Goal: Find contact information: Find contact information

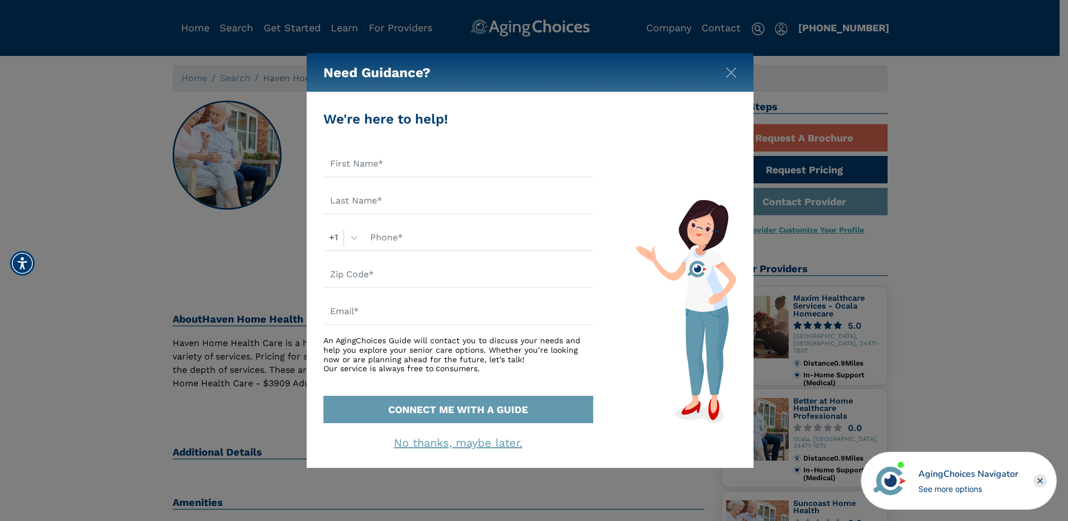
click at [719, 68] on div "Need Guidance?" at bounding box center [530, 72] width 447 height 39
click at [742, 76] on div "Need Guidance?" at bounding box center [530, 72] width 447 height 39
click at [731, 71] on img "Close" at bounding box center [731, 72] width 11 height 11
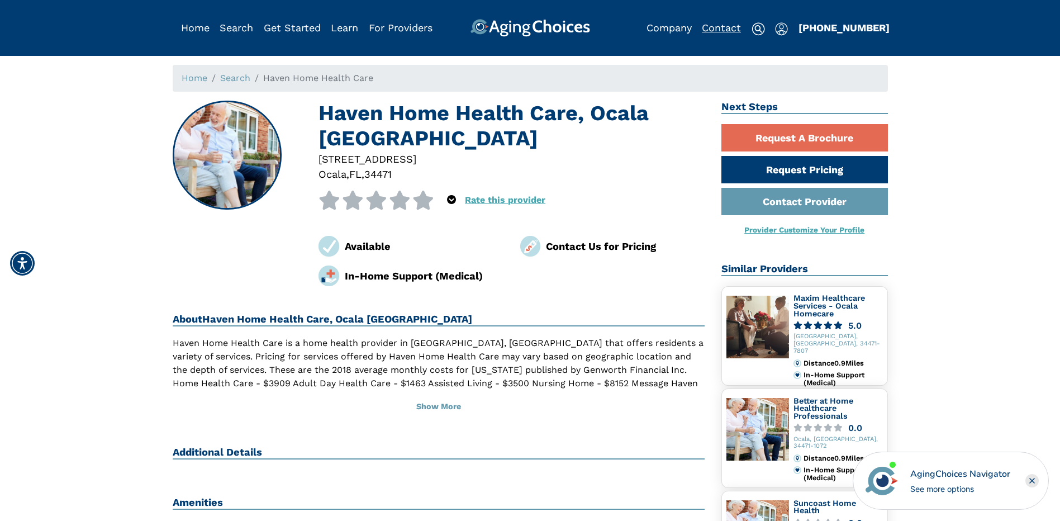
click at [730, 24] on link "Contact" at bounding box center [721, 28] width 39 height 12
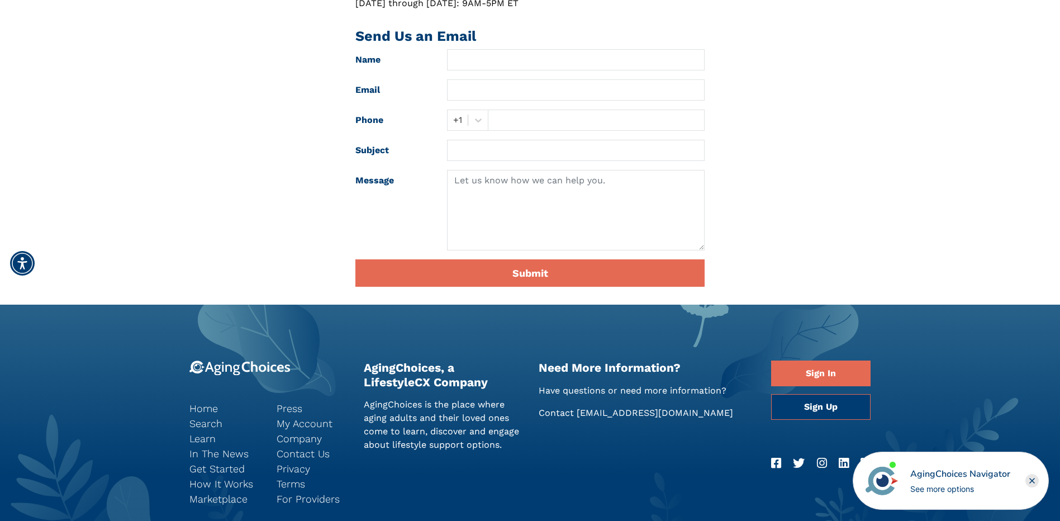
scroll to position [306, 0]
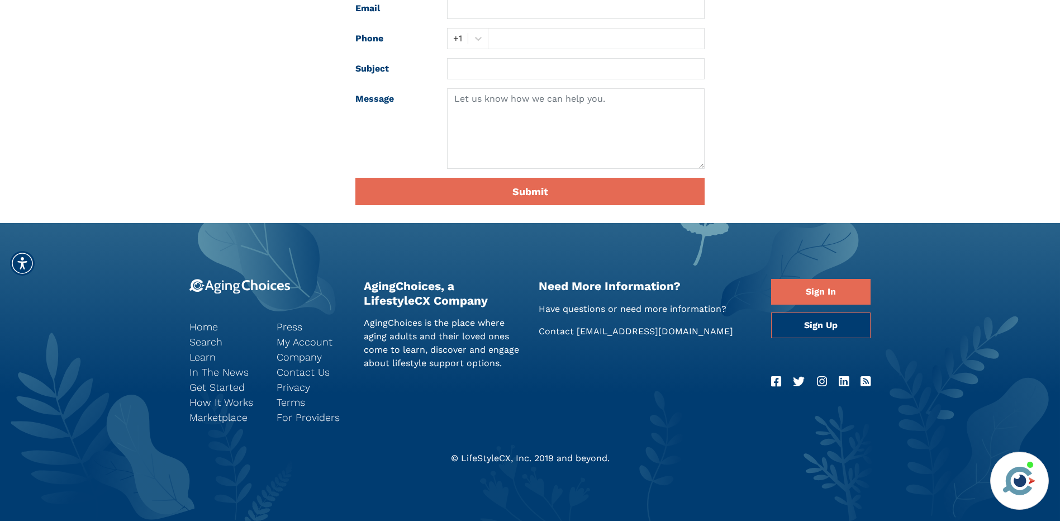
click at [869, 245] on footer "Home Search Learn In The News Get Started How It Works Marketplace Press My Acc…" at bounding box center [530, 372] width 1060 height 298
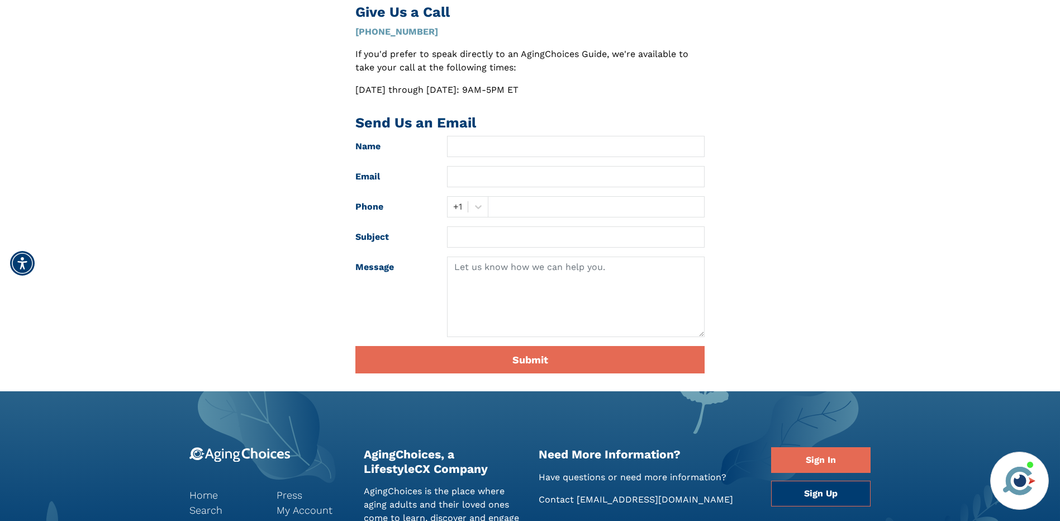
scroll to position [0, 0]
